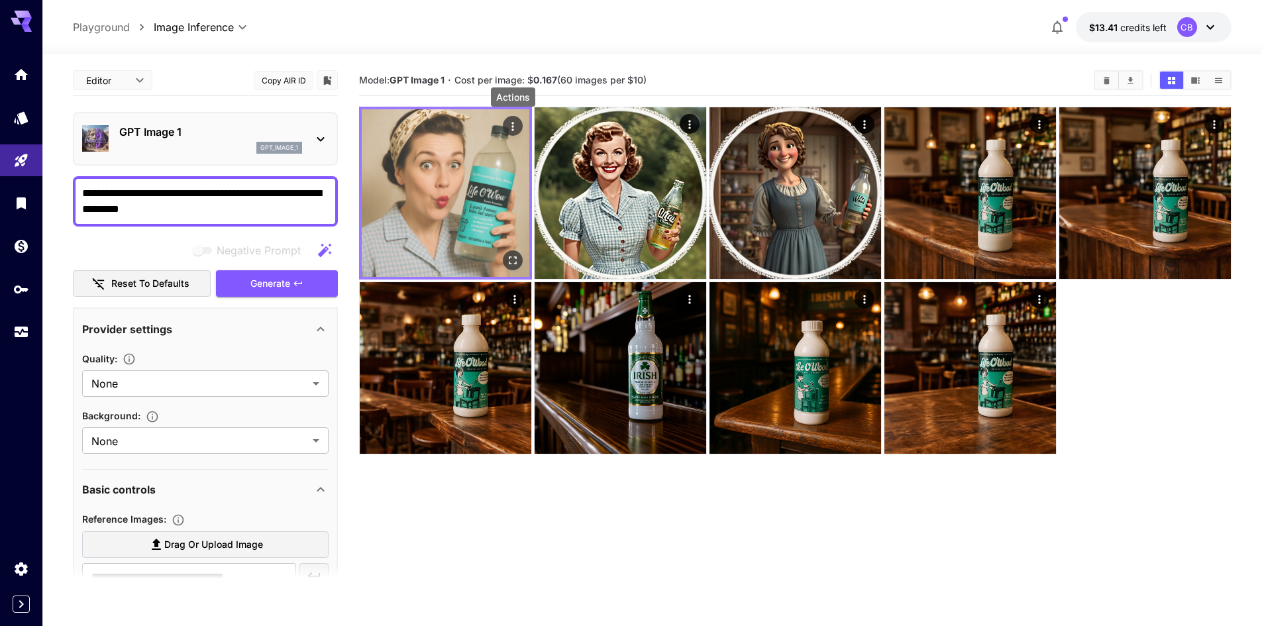
click at [515, 124] on icon "Actions" at bounding box center [512, 126] width 13 height 13
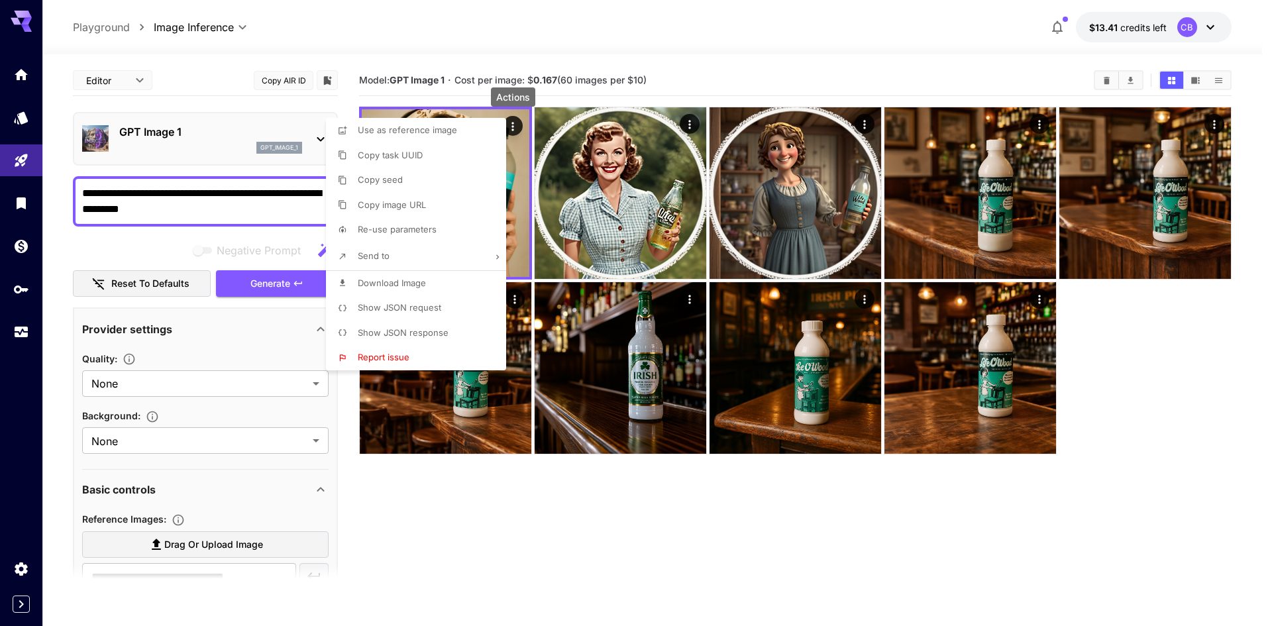
click at [436, 332] on span "Show JSON response" at bounding box center [403, 332] width 91 height 11
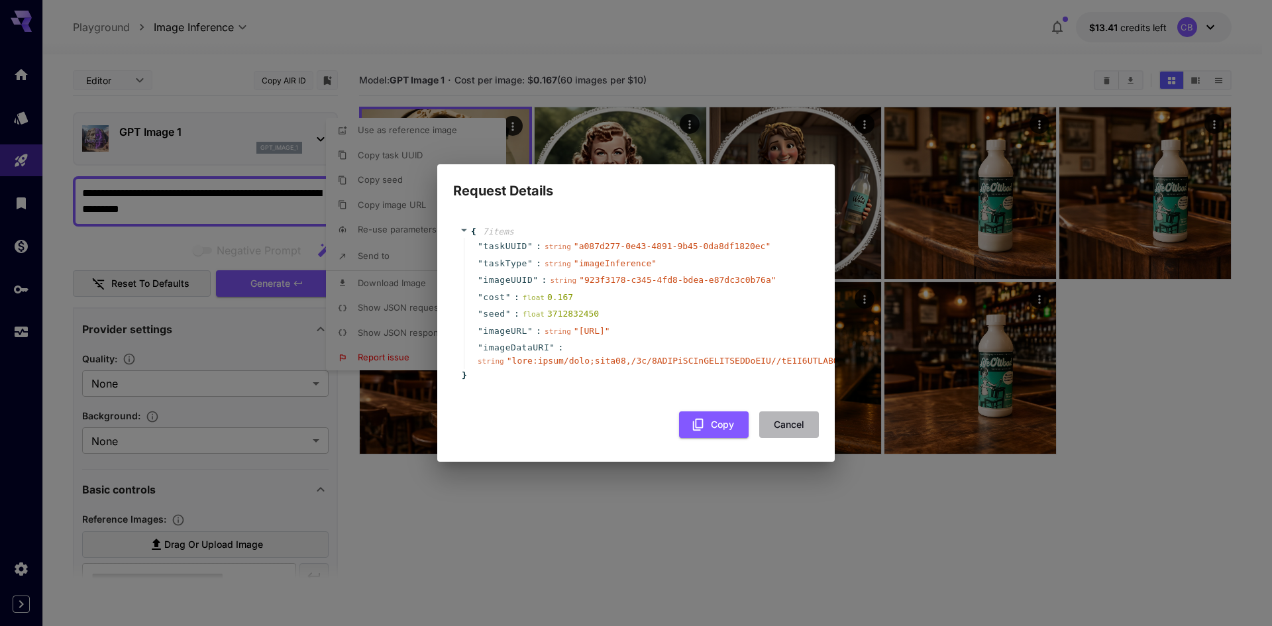
click at [791, 431] on button "Cancel" at bounding box center [789, 424] width 60 height 27
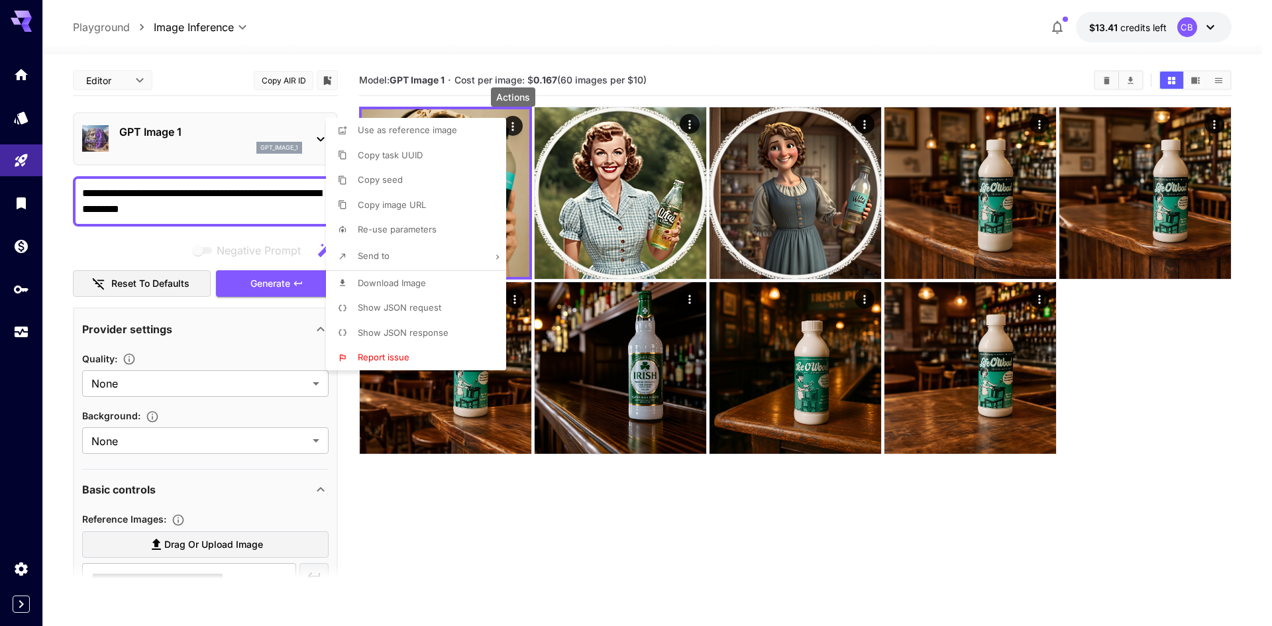
click at [639, 52] on div at bounding box center [636, 313] width 1272 height 626
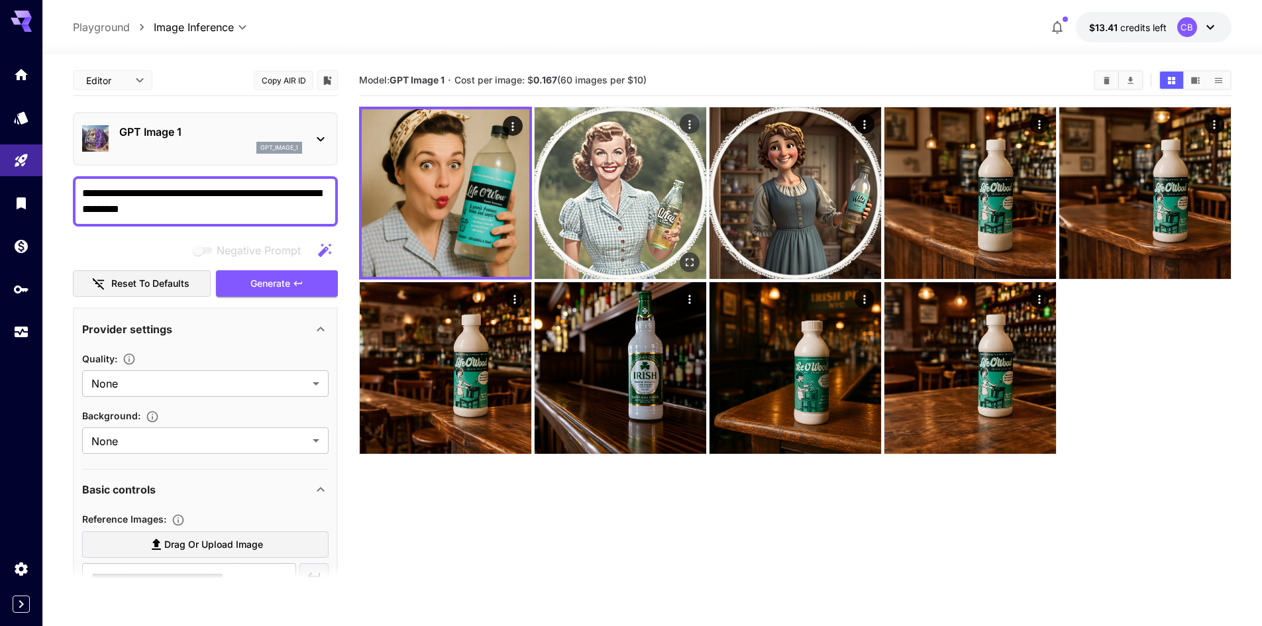
click at [623, 146] on img at bounding box center [620, 193] width 172 height 172
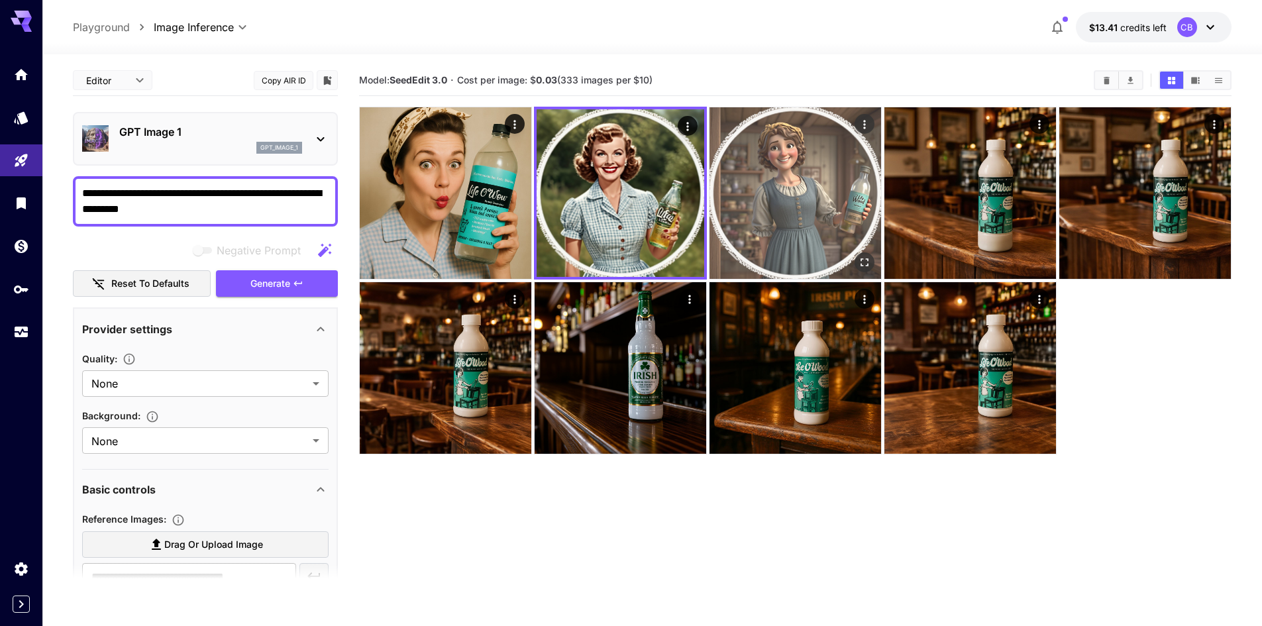
click at [777, 148] on img at bounding box center [795, 193] width 172 height 172
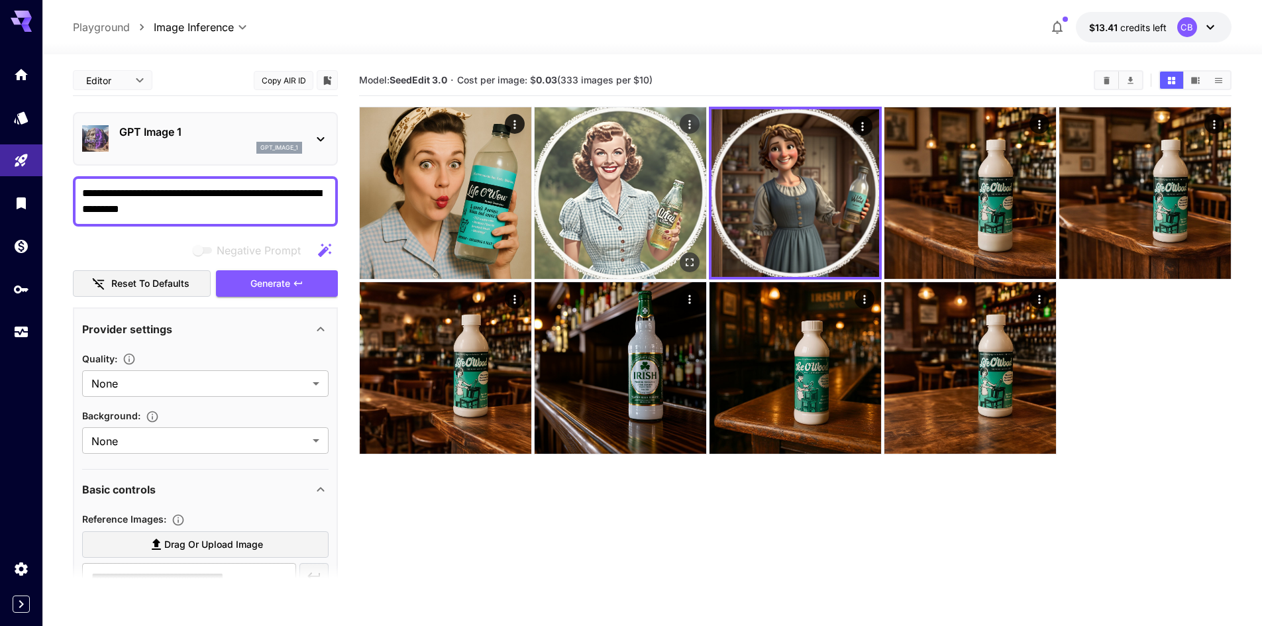
click at [638, 154] on img at bounding box center [620, 193] width 172 height 172
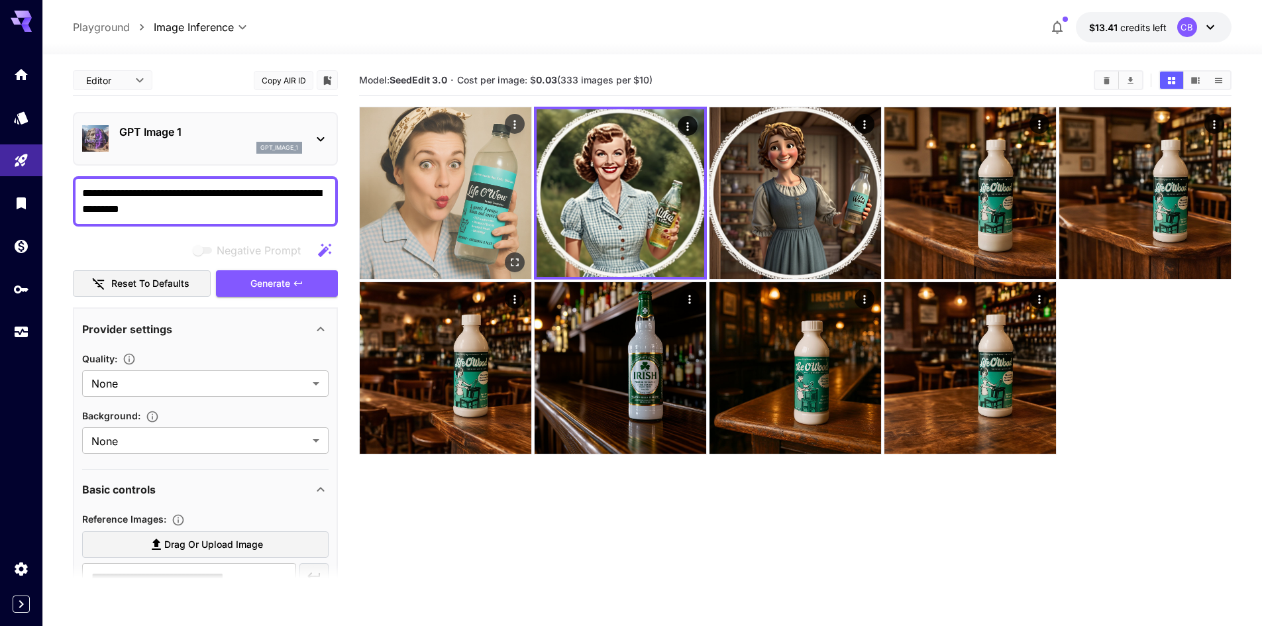
click at [481, 154] on img at bounding box center [446, 193] width 172 height 172
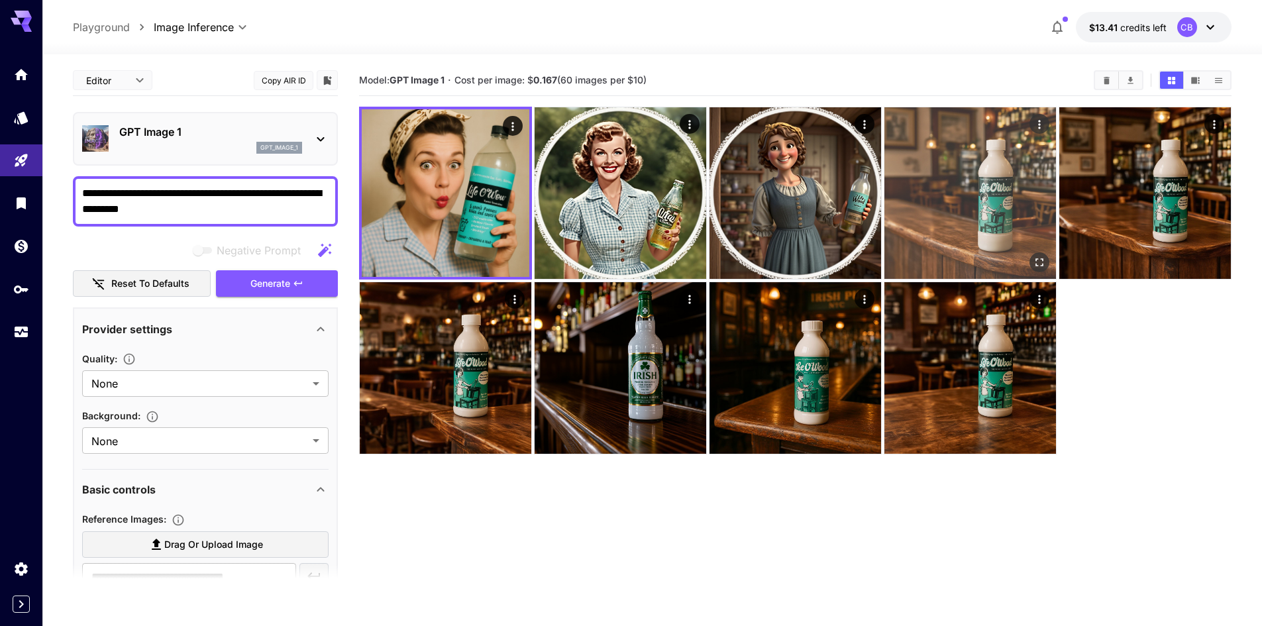
click at [985, 165] on img at bounding box center [970, 193] width 172 height 172
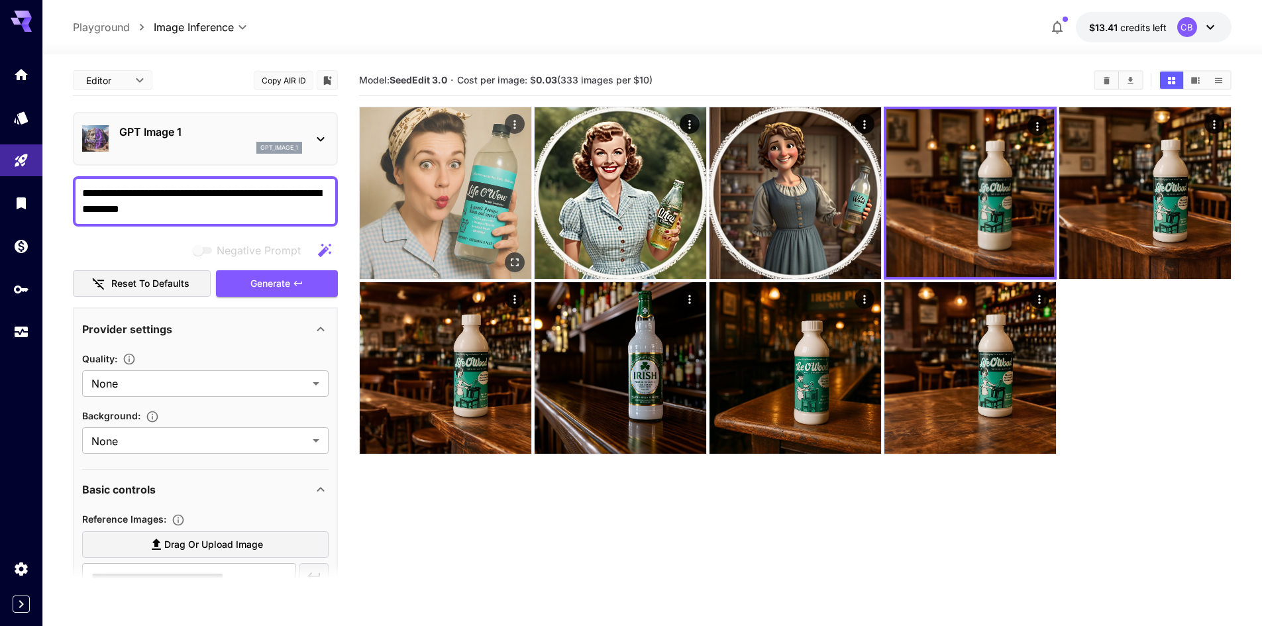
click at [483, 199] on img at bounding box center [446, 193] width 172 height 172
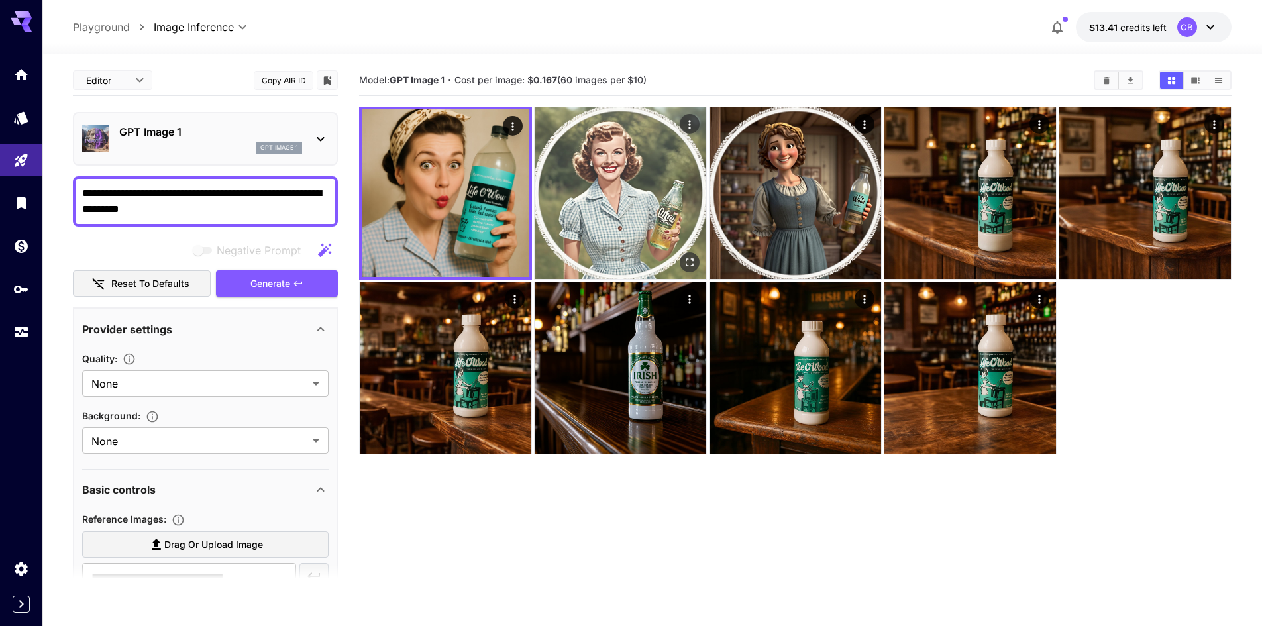
click at [603, 189] on img at bounding box center [620, 193] width 172 height 172
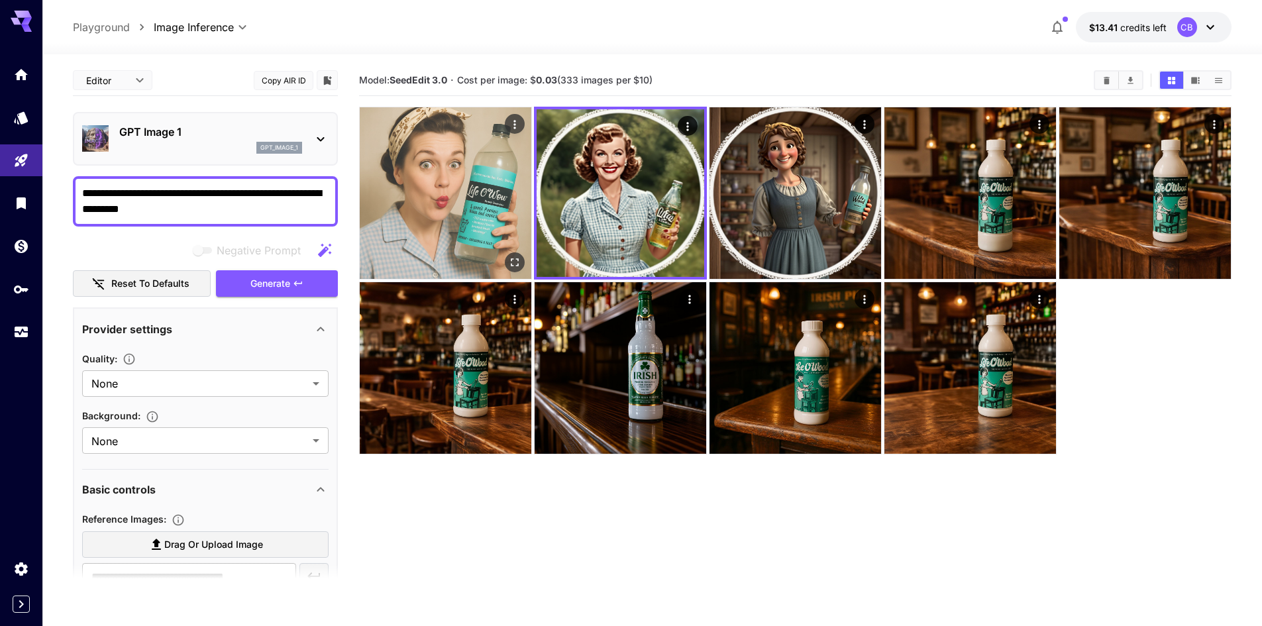
click at [452, 189] on img at bounding box center [446, 193] width 172 height 172
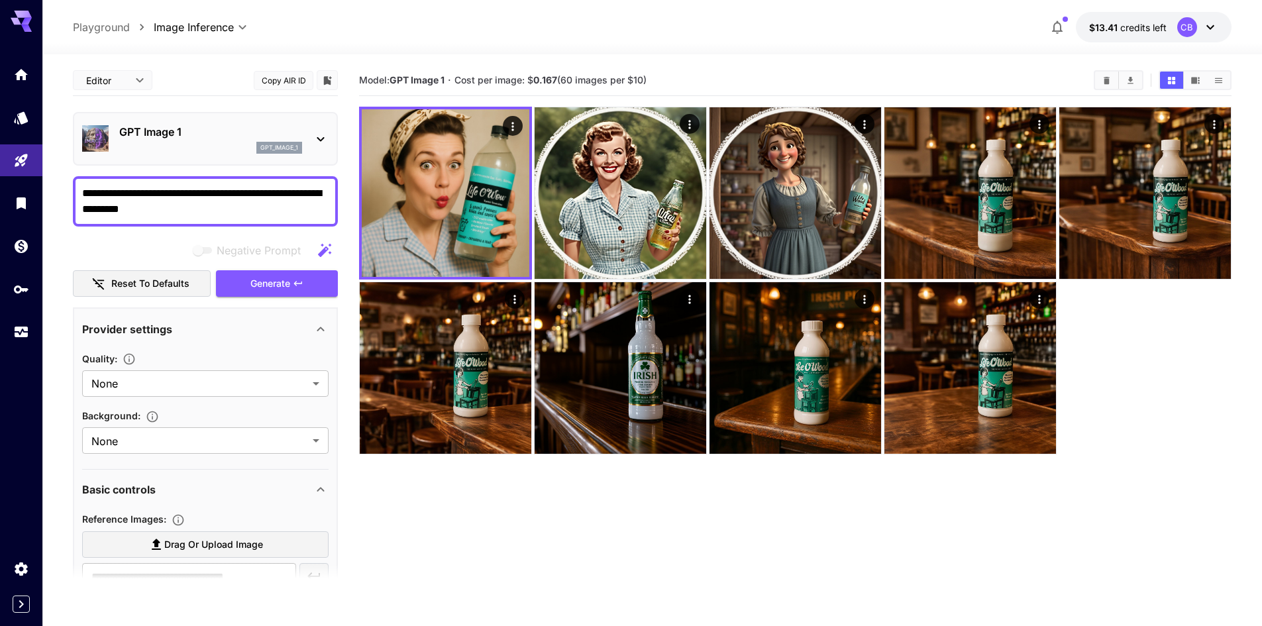
click at [322, 136] on icon at bounding box center [321, 139] width 16 height 16
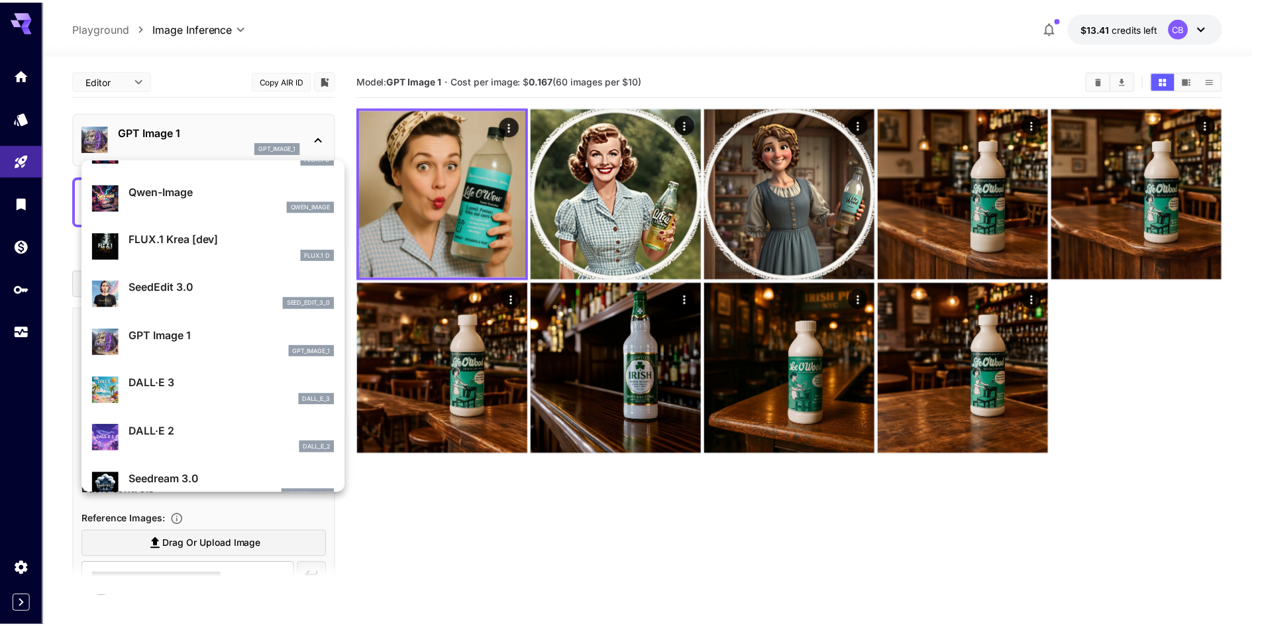
scroll to position [82, 0]
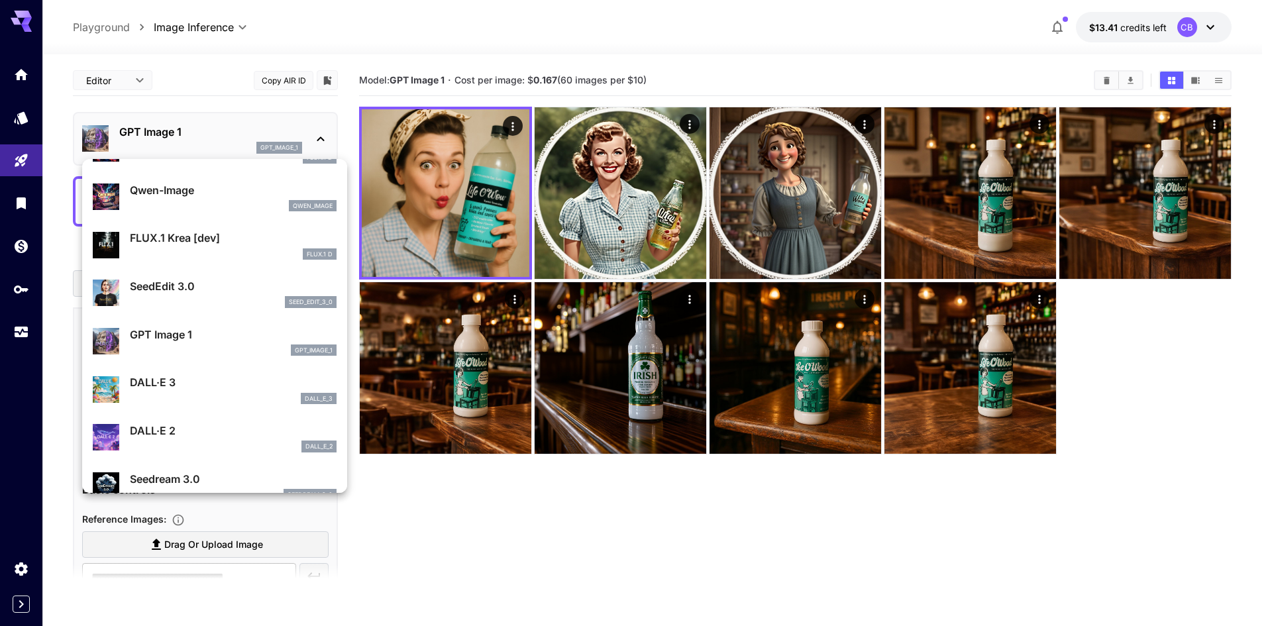
click at [185, 383] on p "DALL·E 3" at bounding box center [233, 382] width 207 height 16
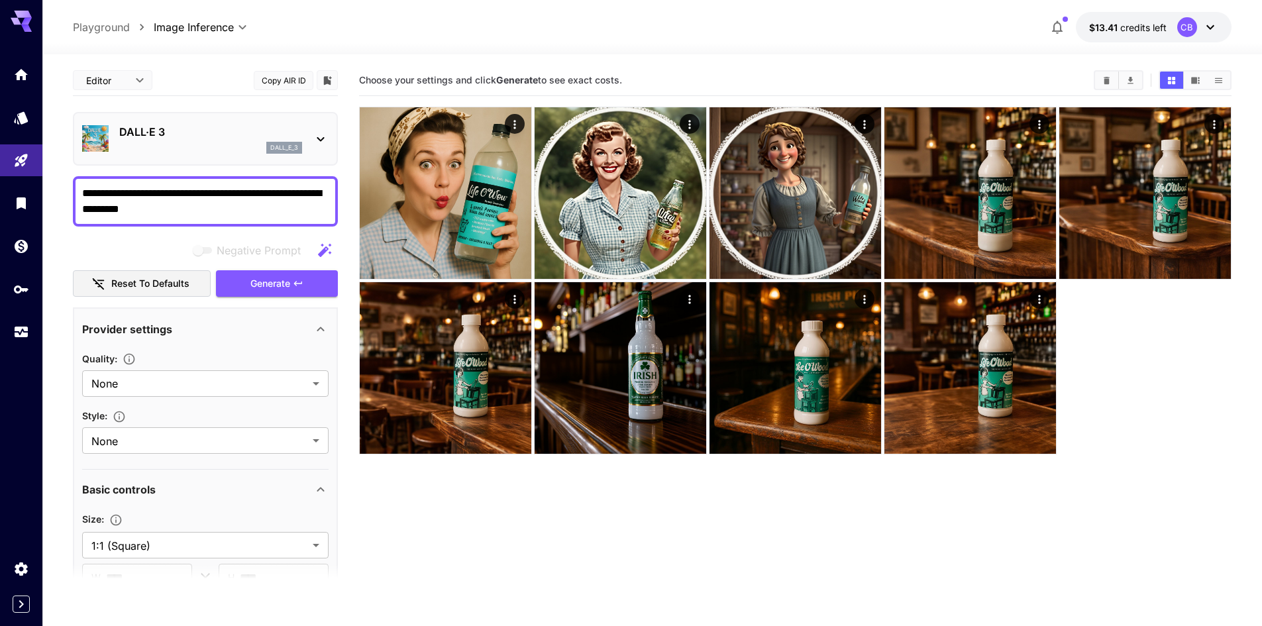
click at [325, 141] on icon at bounding box center [321, 139] width 16 height 16
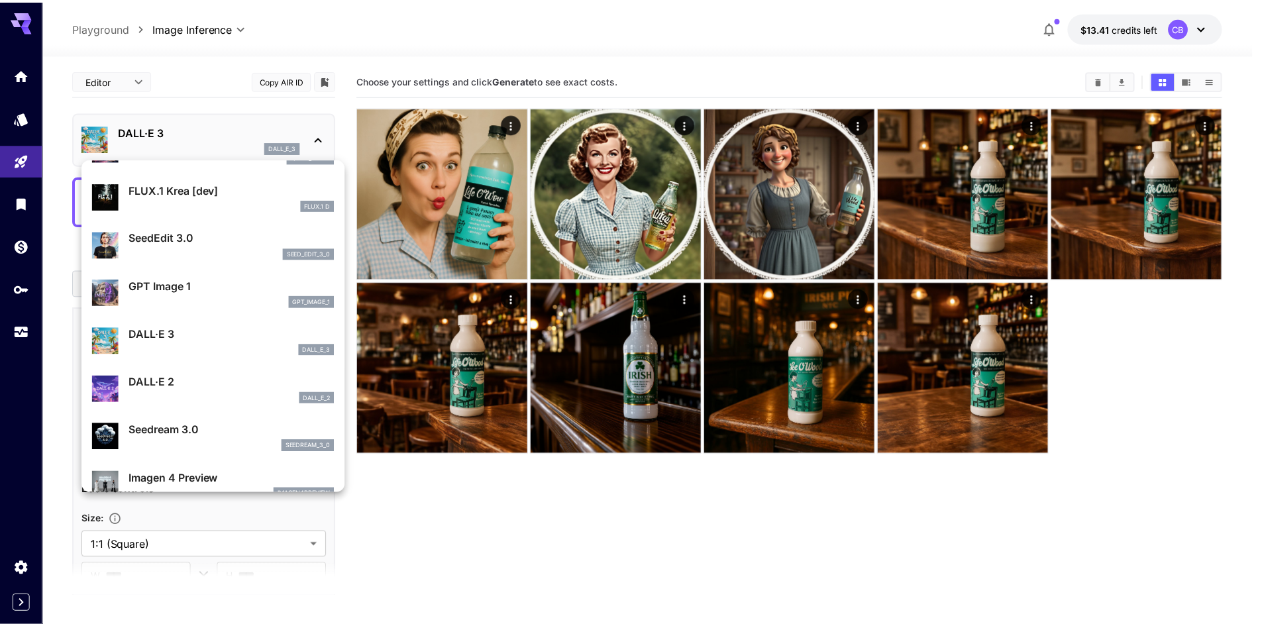
scroll to position [132, 0]
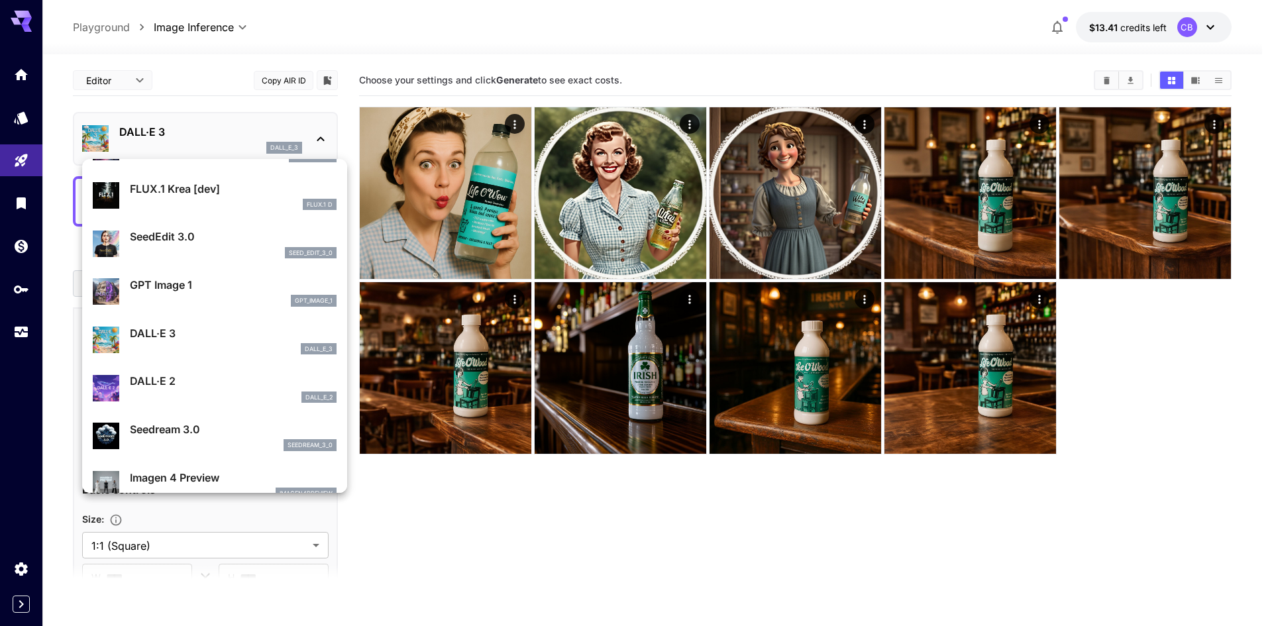
click at [196, 422] on p "Seedream 3.0" at bounding box center [233, 429] width 207 height 16
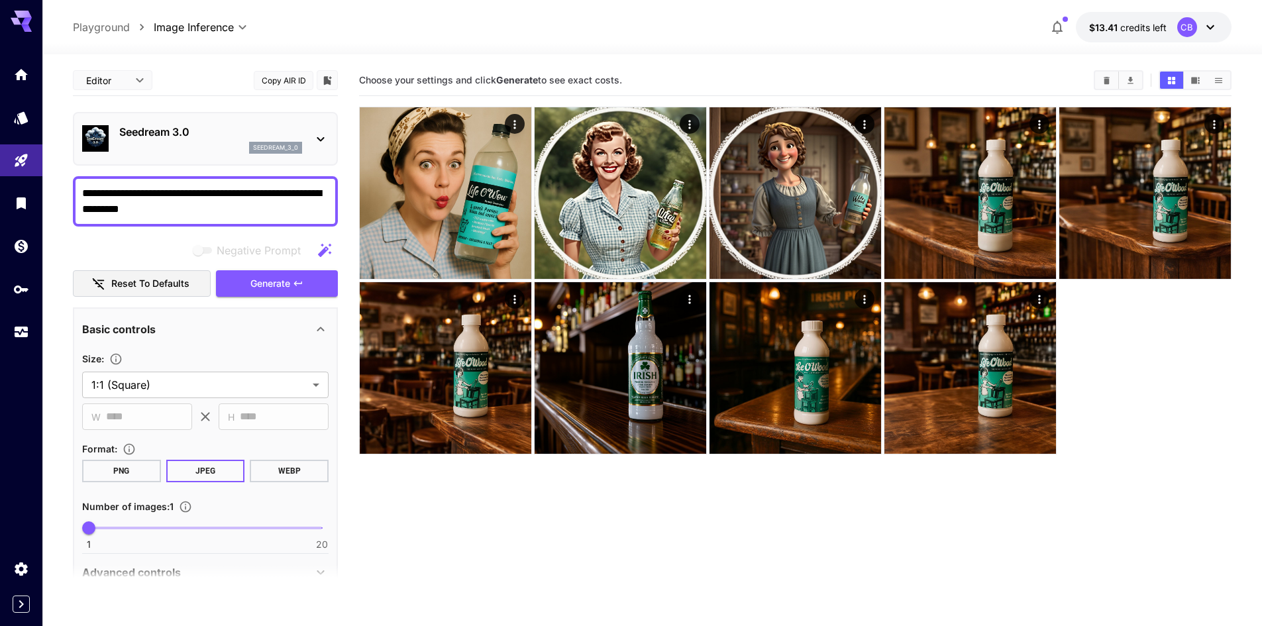
click at [317, 136] on icon at bounding box center [321, 139] width 16 height 16
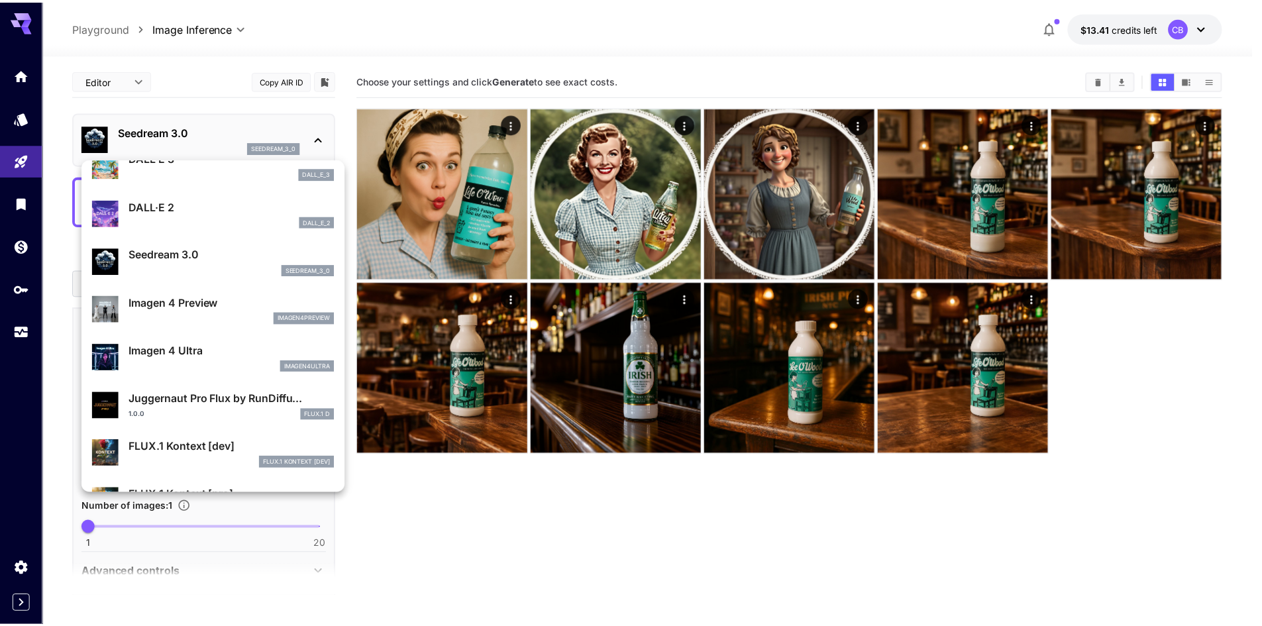
scroll to position [309, 0]
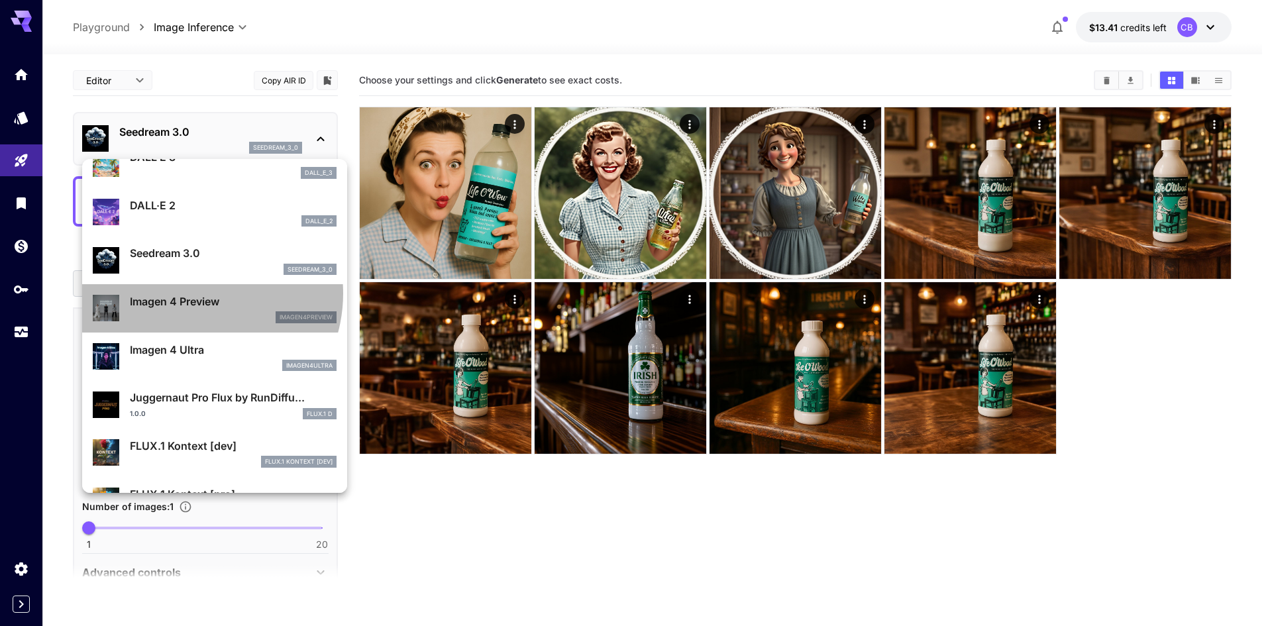
click at [192, 293] on p "Imagen 4 Preview" at bounding box center [233, 301] width 207 height 16
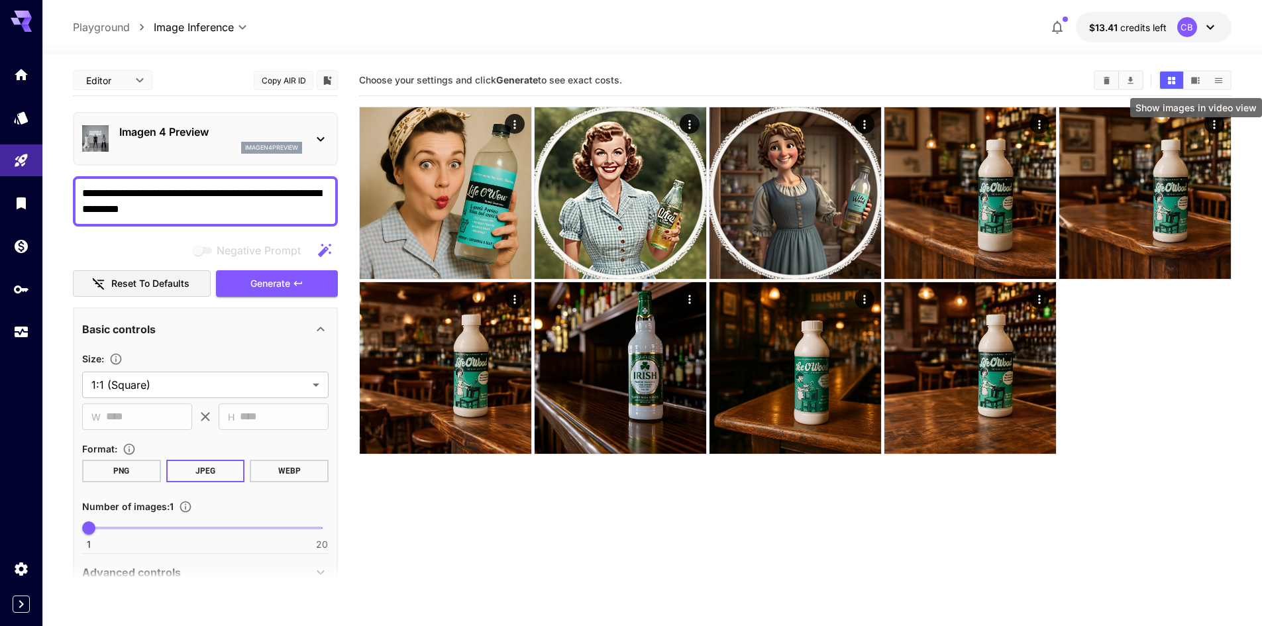
click at [1192, 77] on icon "Show images in video view" at bounding box center [1195, 80] width 9 height 7
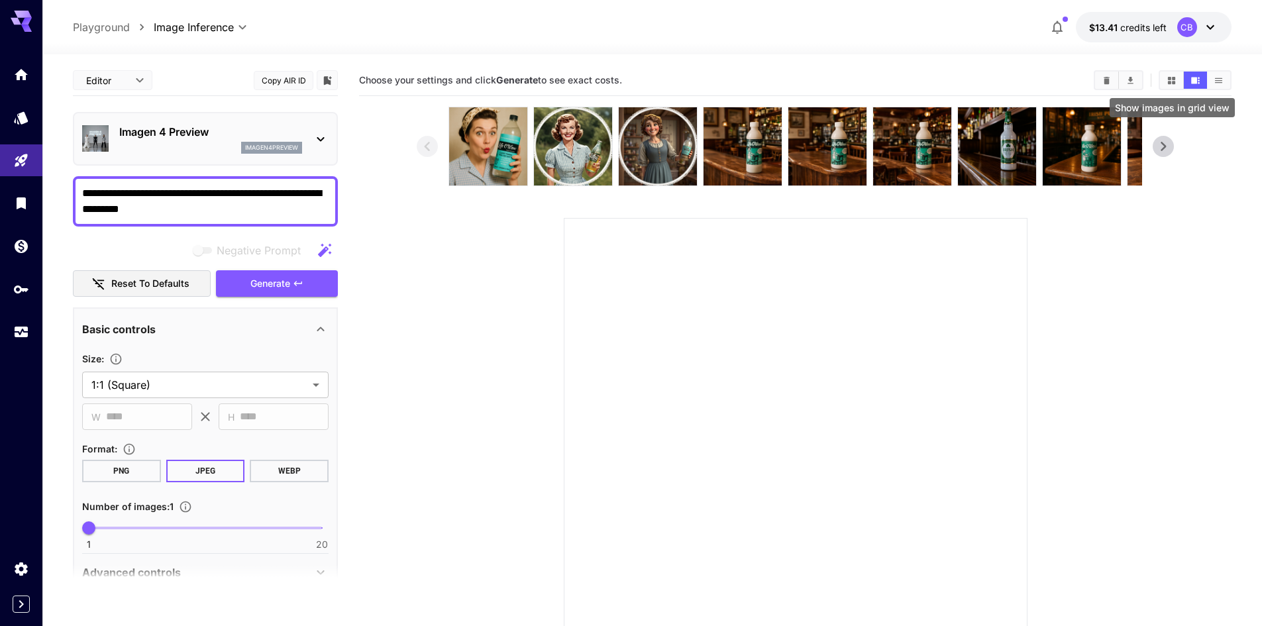
click at [1179, 82] on button "Show images in grid view" at bounding box center [1171, 80] width 23 height 17
